Goal: Task Accomplishment & Management: Complete application form

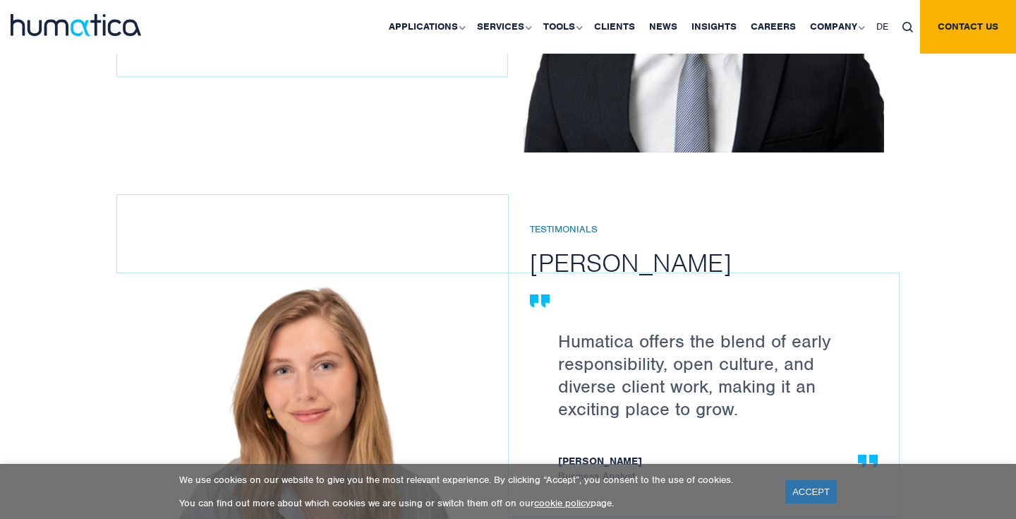
scroll to position [1853, 0]
click at [780, 19] on link "Careers" at bounding box center [773, 27] width 59 height 54
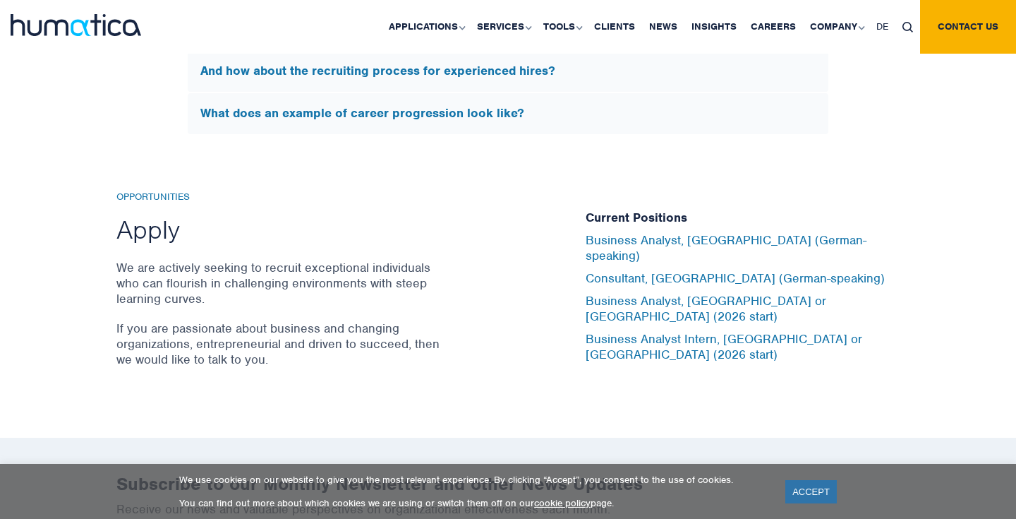
scroll to position [4607, 0]
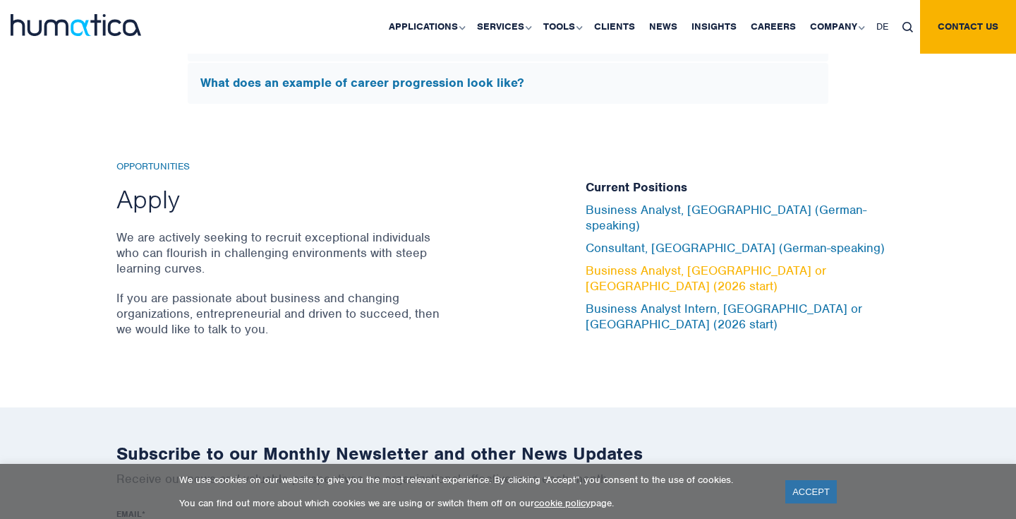
click at [660, 267] on link "Business Analyst, [GEOGRAPHIC_DATA] or [GEOGRAPHIC_DATA] (2026 start)" at bounding box center [706, 278] width 241 height 31
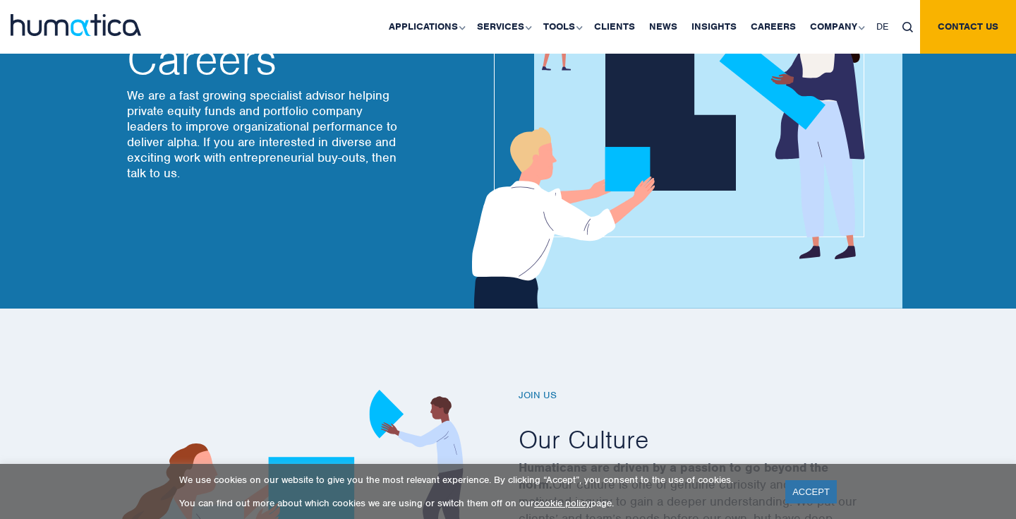
scroll to position [0, 0]
